Goal: Navigation & Orientation: Find specific page/section

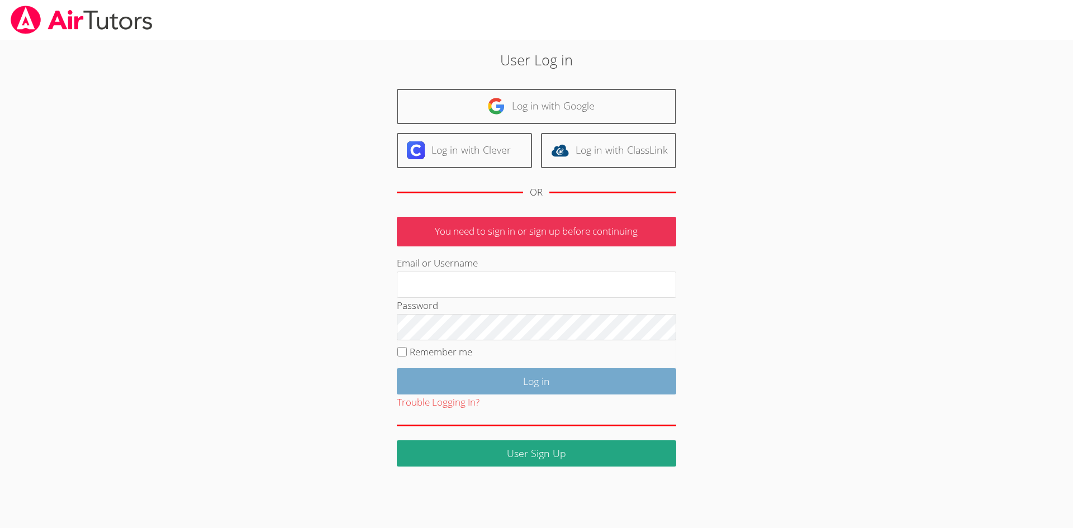
type input "mspairtutors@gmail.com"
click at [572, 382] on input "Log in" at bounding box center [537, 381] width 280 height 26
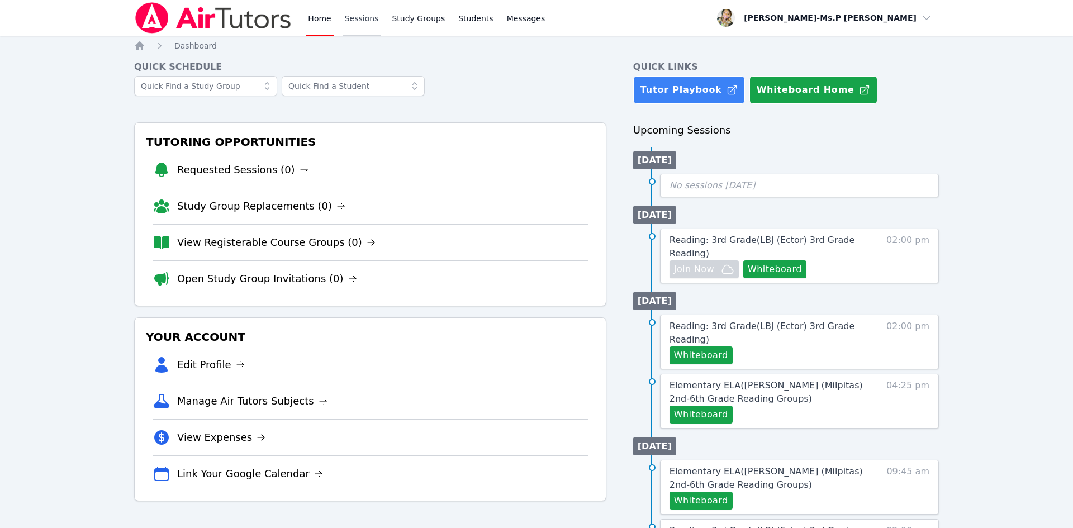
click at [353, 16] on link "Sessions" at bounding box center [362, 18] width 39 height 36
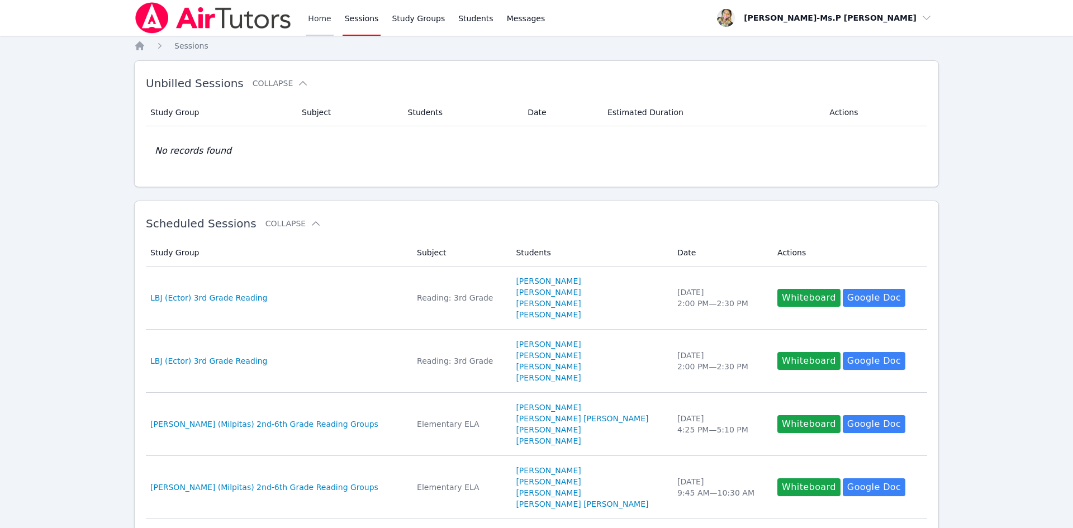
click at [315, 16] on link "Home" at bounding box center [319, 18] width 27 height 36
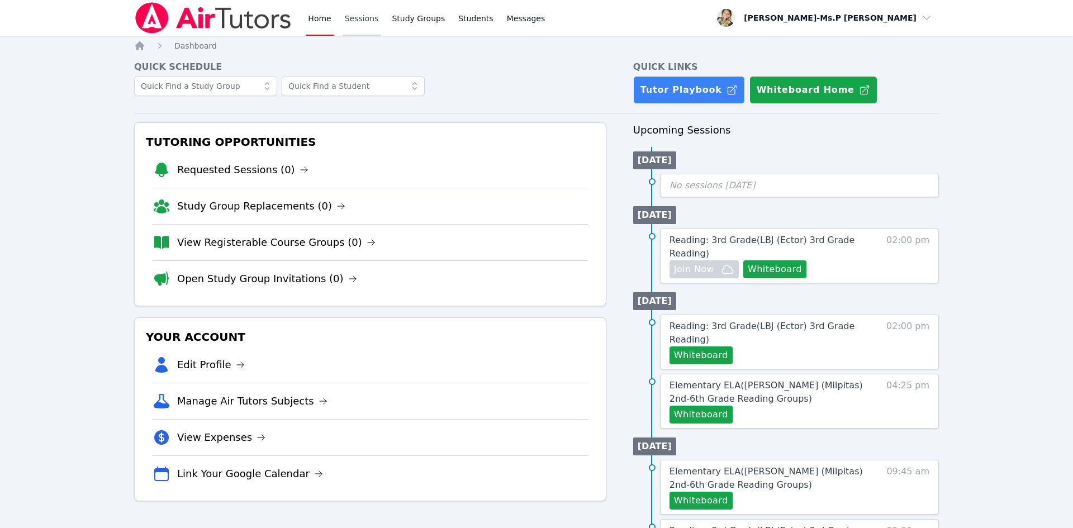
click at [359, 15] on link "Sessions" at bounding box center [362, 18] width 39 height 36
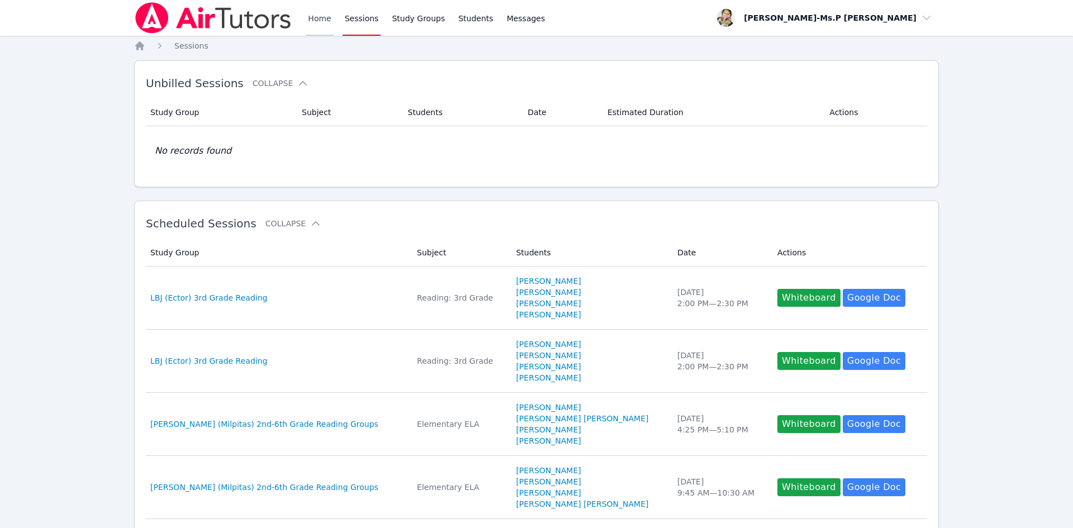
click at [310, 22] on link "Home" at bounding box center [319, 18] width 27 height 36
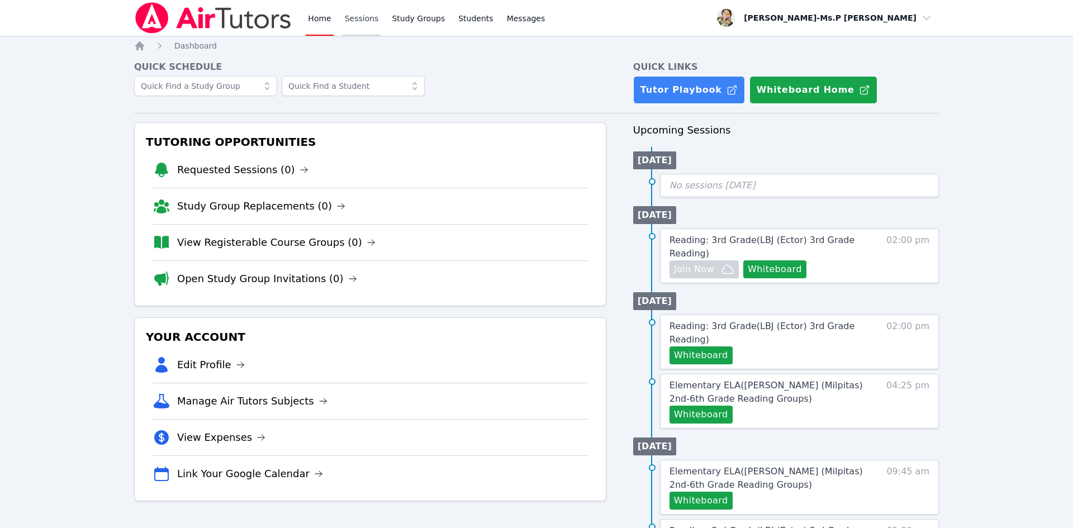
click at [354, 22] on link "Sessions" at bounding box center [362, 18] width 39 height 36
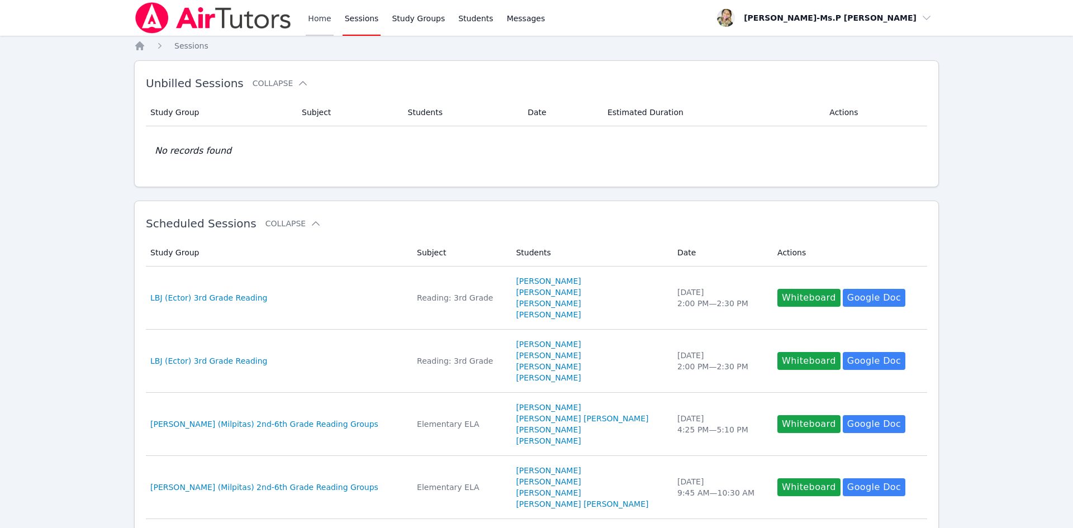
click at [309, 20] on link "Home" at bounding box center [319, 18] width 27 height 36
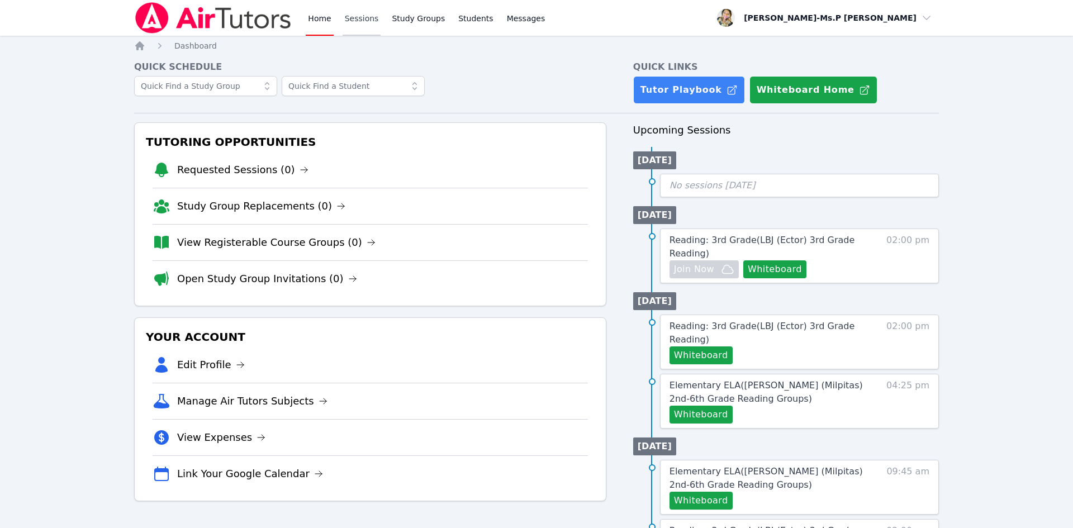
click at [343, 23] on link "Sessions" at bounding box center [362, 18] width 39 height 36
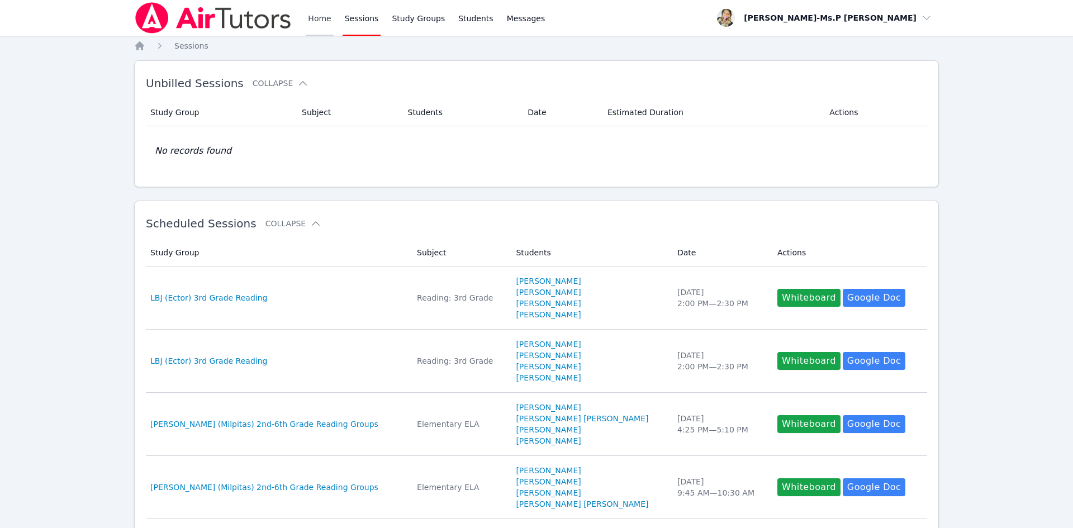
click at [310, 22] on link "Home" at bounding box center [319, 18] width 27 height 36
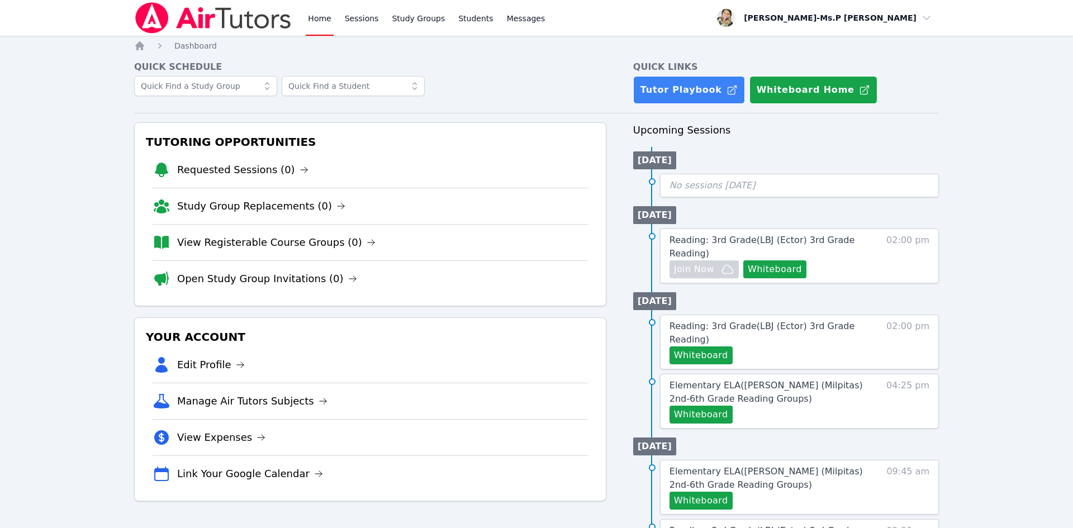
click at [315, 7] on link "Home" at bounding box center [319, 18] width 27 height 36
click at [362, 15] on link "Sessions" at bounding box center [362, 18] width 39 height 36
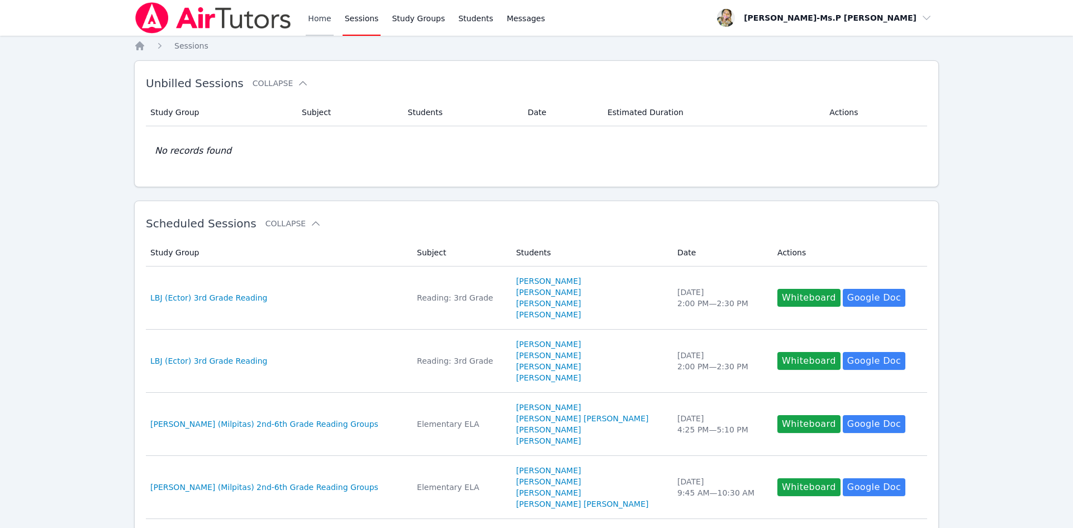
click at [321, 19] on link "Home" at bounding box center [319, 18] width 27 height 36
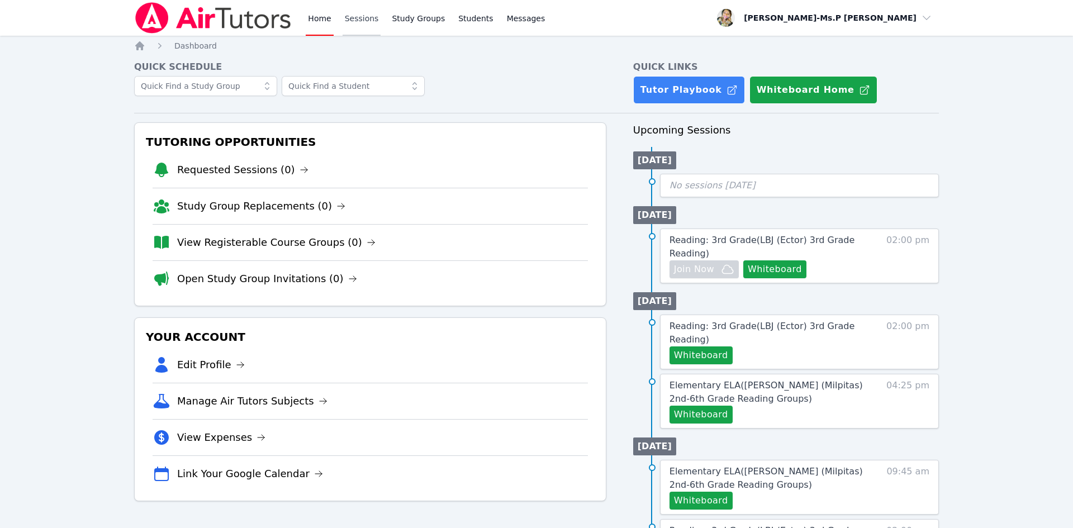
click at [361, 23] on link "Sessions" at bounding box center [362, 18] width 39 height 36
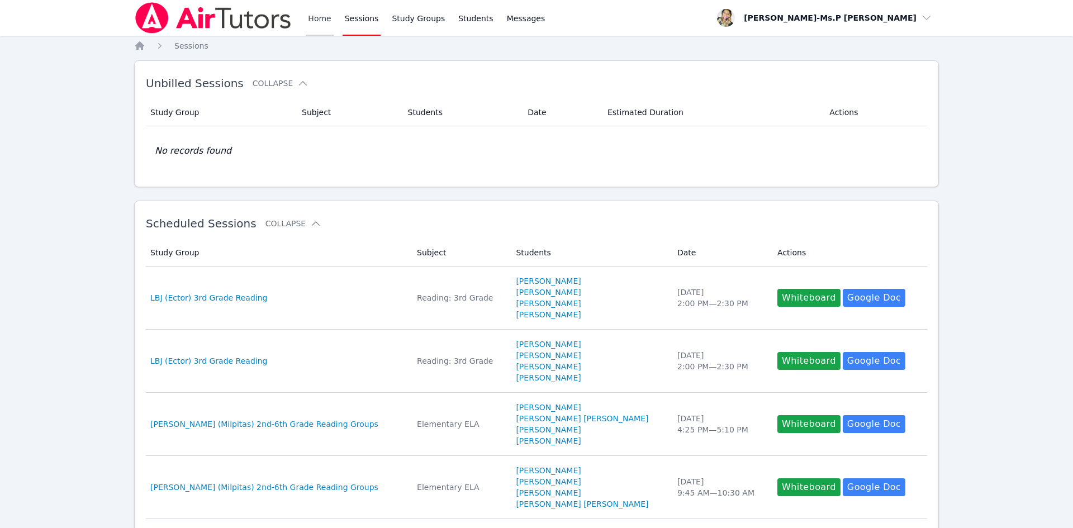
click at [318, 28] on link "Home" at bounding box center [319, 18] width 27 height 36
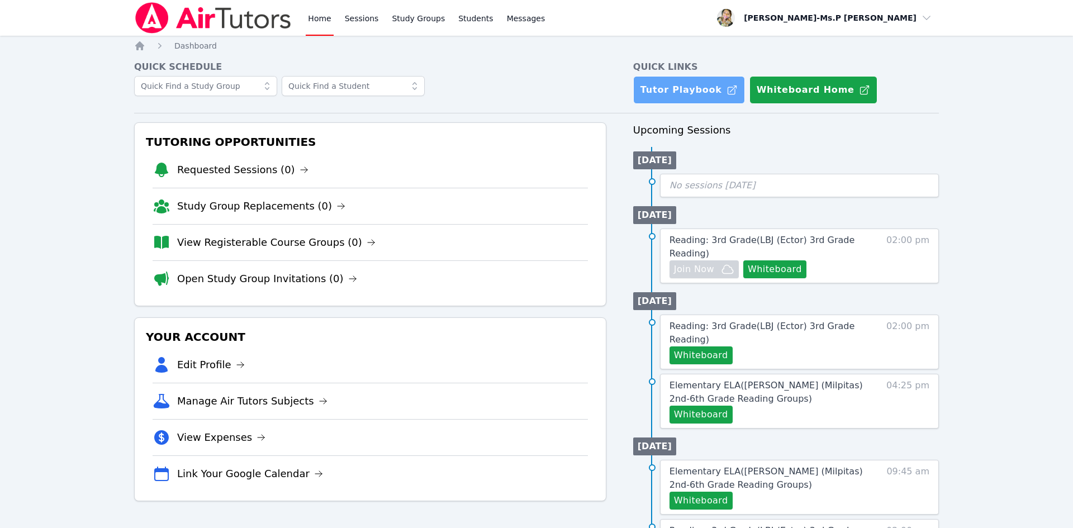
click at [688, 101] on link "Tutor Playbook" at bounding box center [689, 90] width 112 height 28
click at [357, 21] on link "Sessions" at bounding box center [362, 18] width 39 height 36
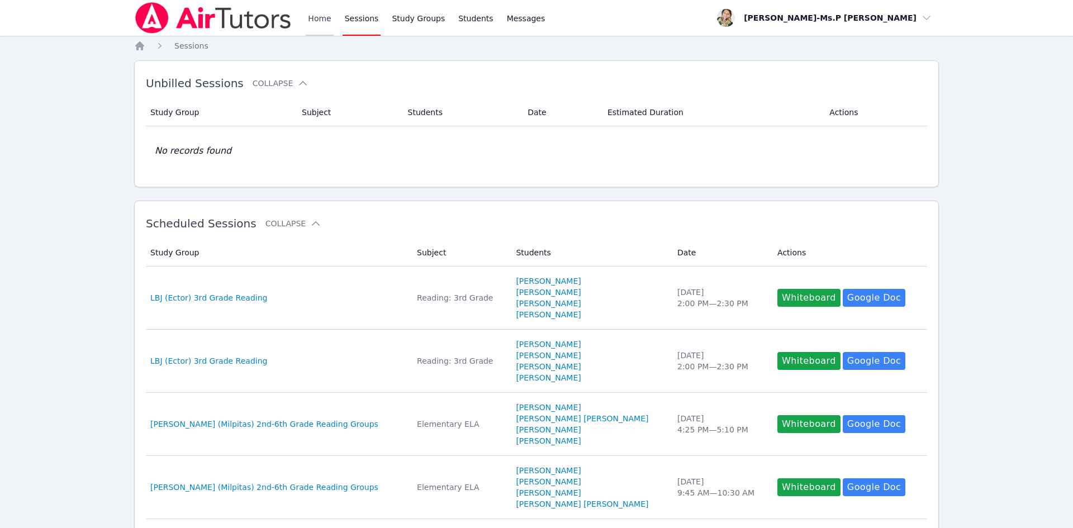
click at [326, 16] on link "Home" at bounding box center [319, 18] width 27 height 36
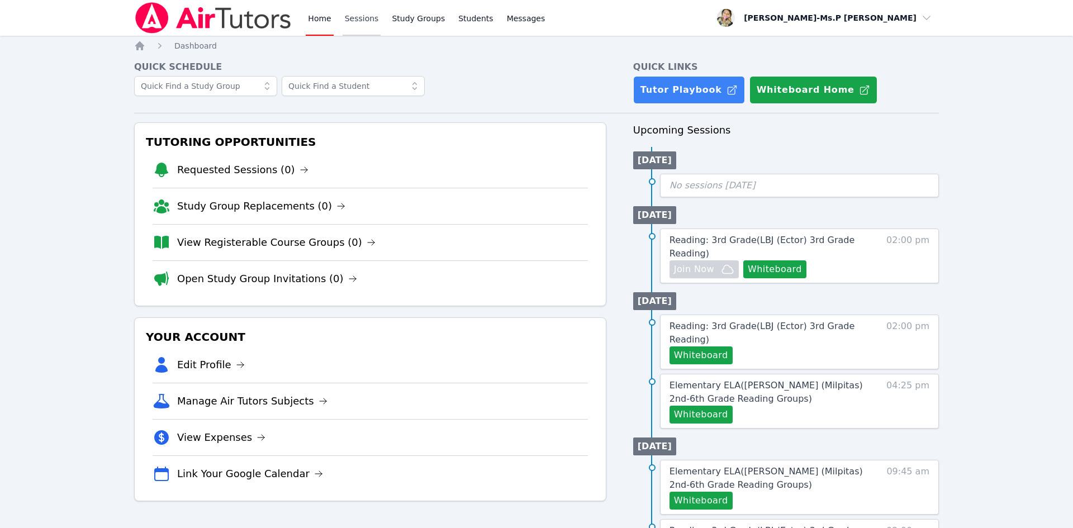
click at [363, 9] on link "Sessions" at bounding box center [362, 18] width 39 height 36
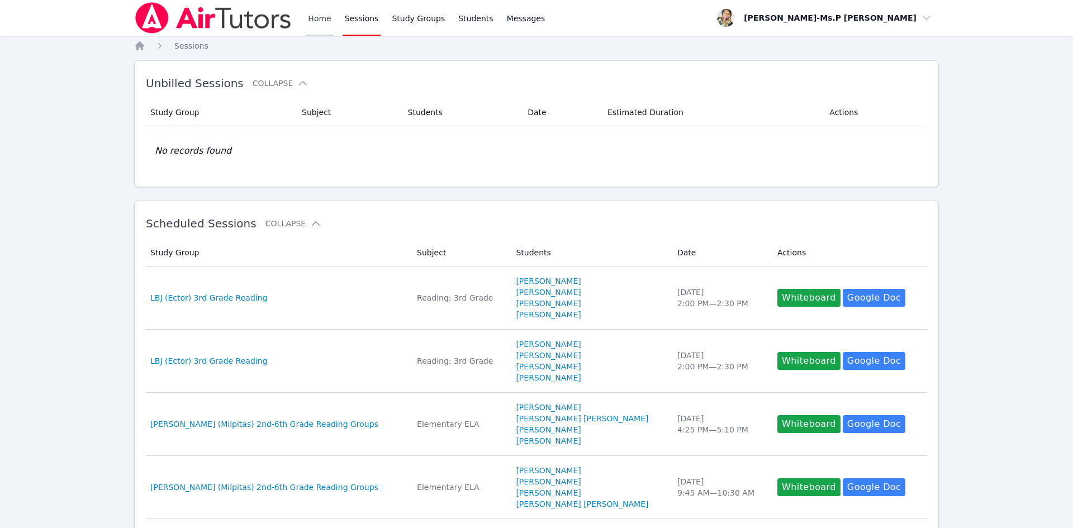
click at [312, 20] on link "Home" at bounding box center [319, 18] width 27 height 36
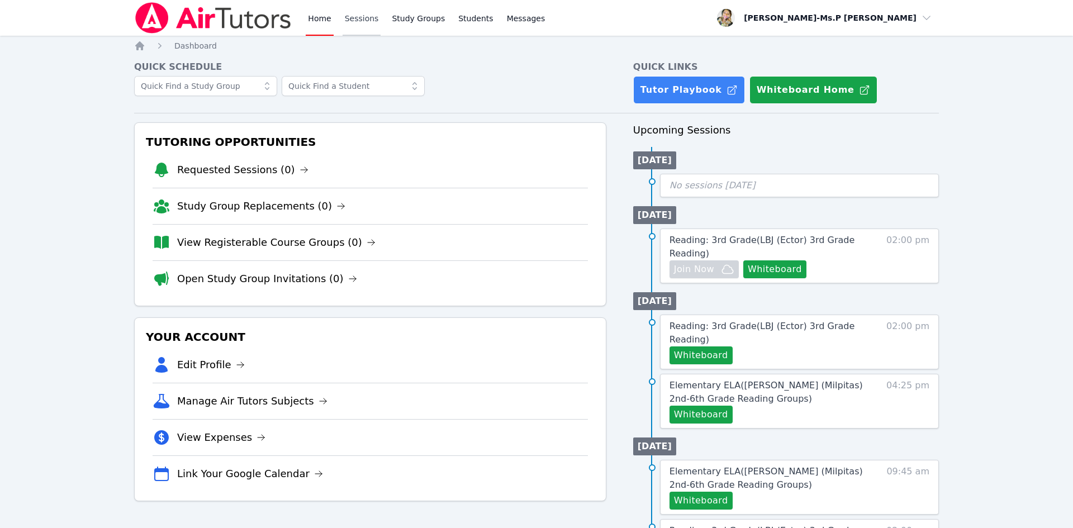
click at [352, 13] on link "Sessions" at bounding box center [362, 18] width 39 height 36
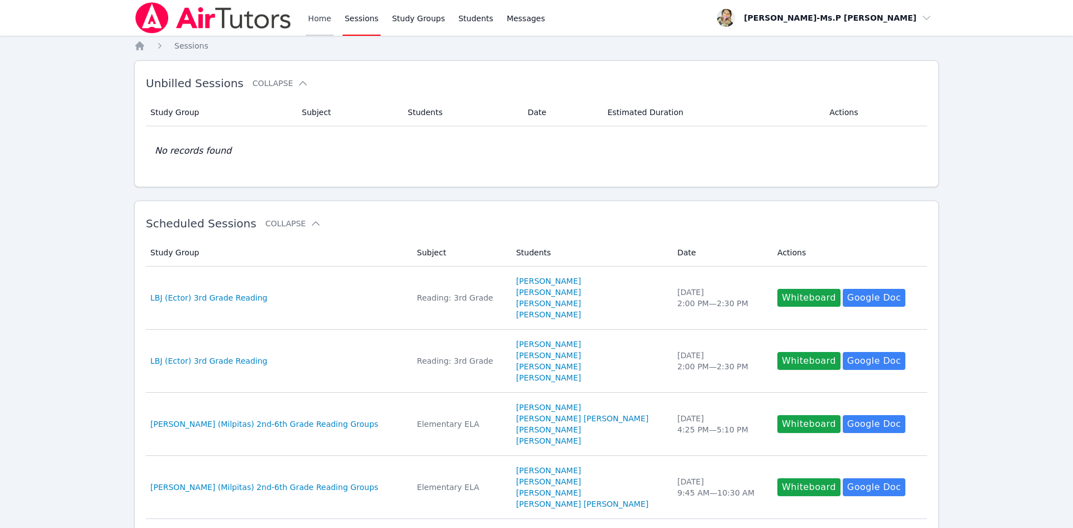
click at [313, 17] on link "Home" at bounding box center [319, 18] width 27 height 36
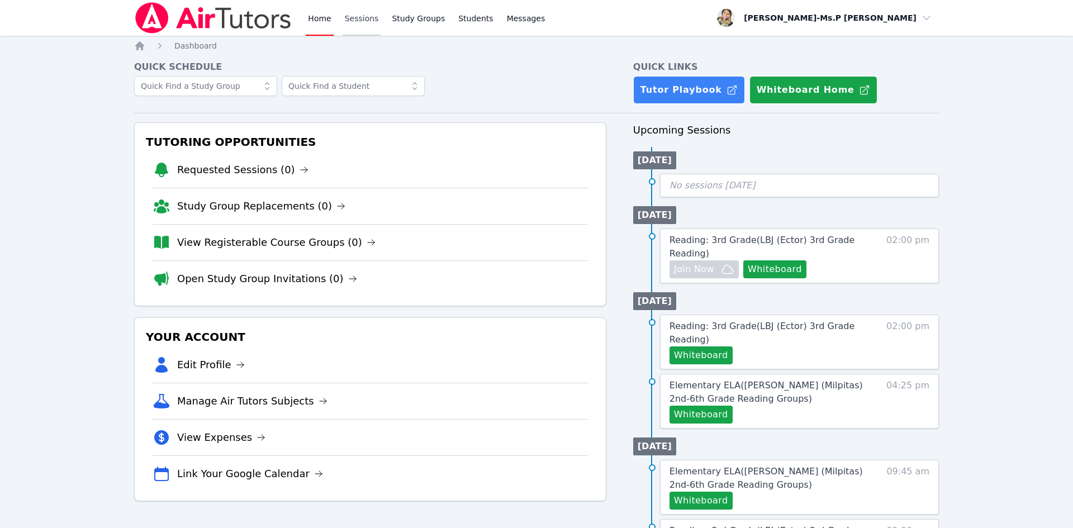
click at [362, 11] on link "Sessions" at bounding box center [362, 18] width 39 height 36
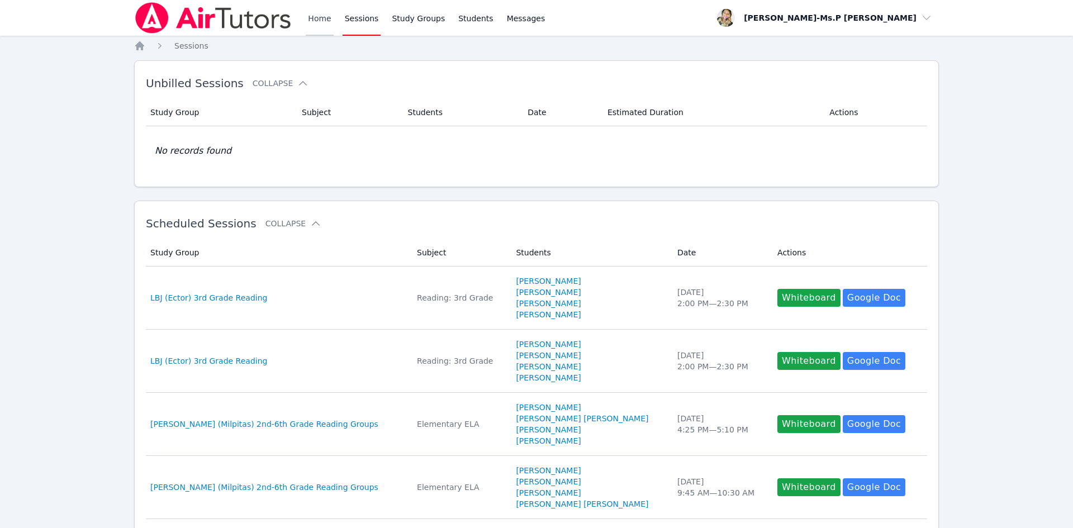
click at [311, 19] on link "Home" at bounding box center [319, 18] width 27 height 36
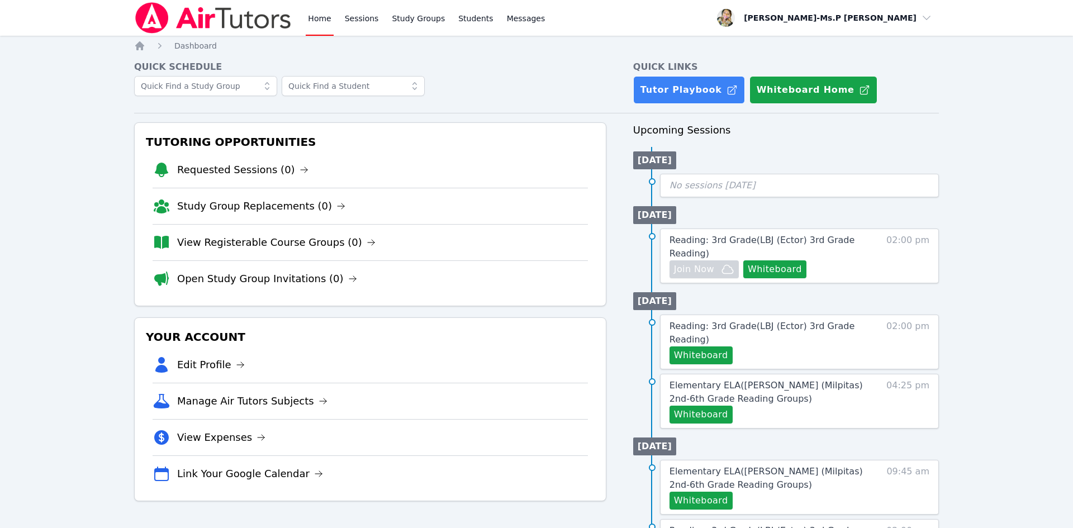
click at [328, 18] on link "Home" at bounding box center [319, 18] width 27 height 36
click at [356, 13] on link "Sessions" at bounding box center [362, 18] width 39 height 36
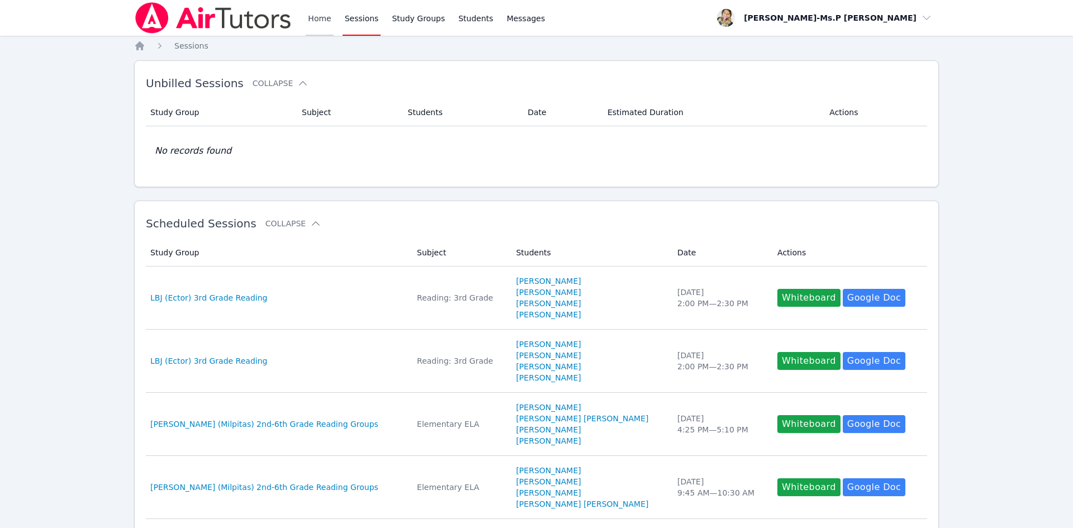
click at [327, 22] on link "Home" at bounding box center [319, 18] width 27 height 36
